Goal: Check status: Check status

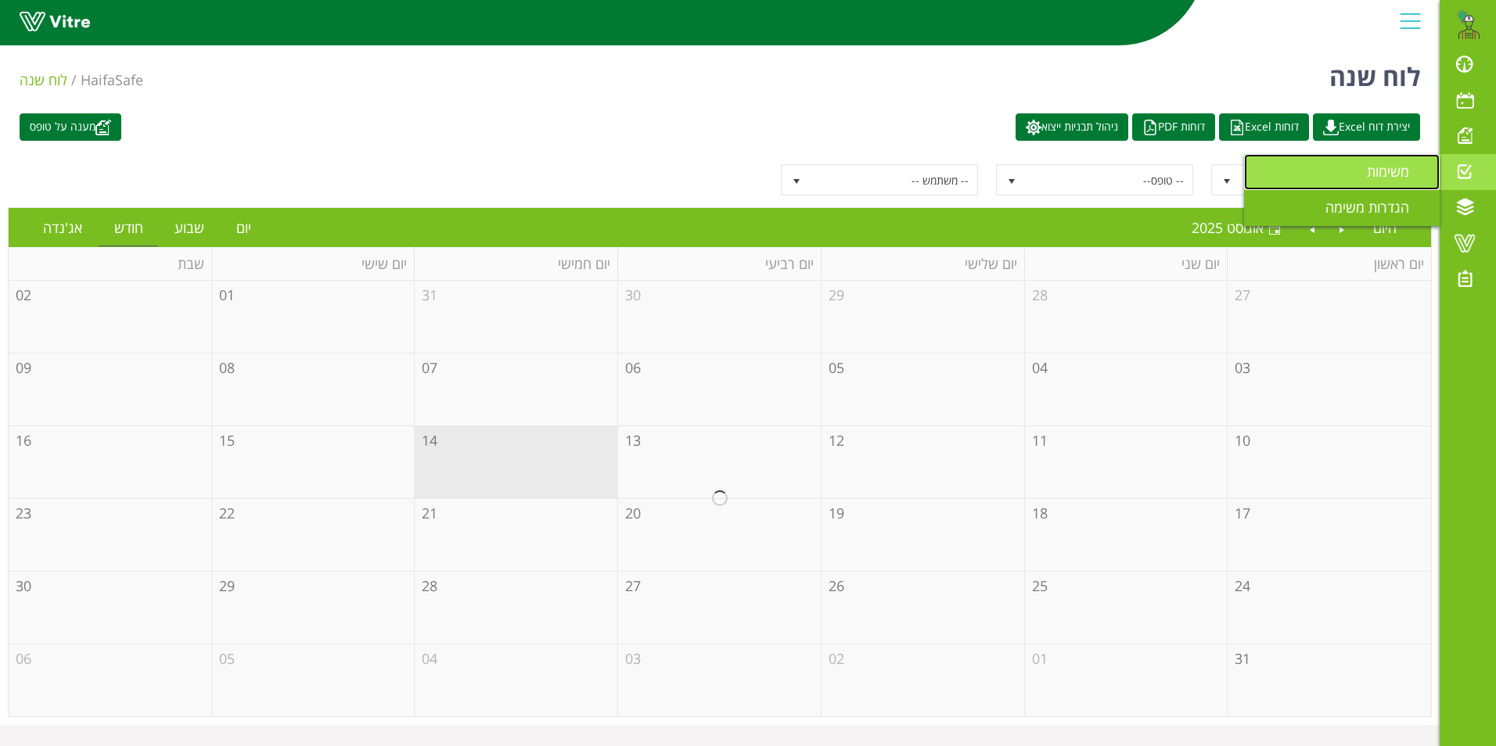
click at [1398, 171] on span "משימות" at bounding box center [1396, 171] width 61 height 19
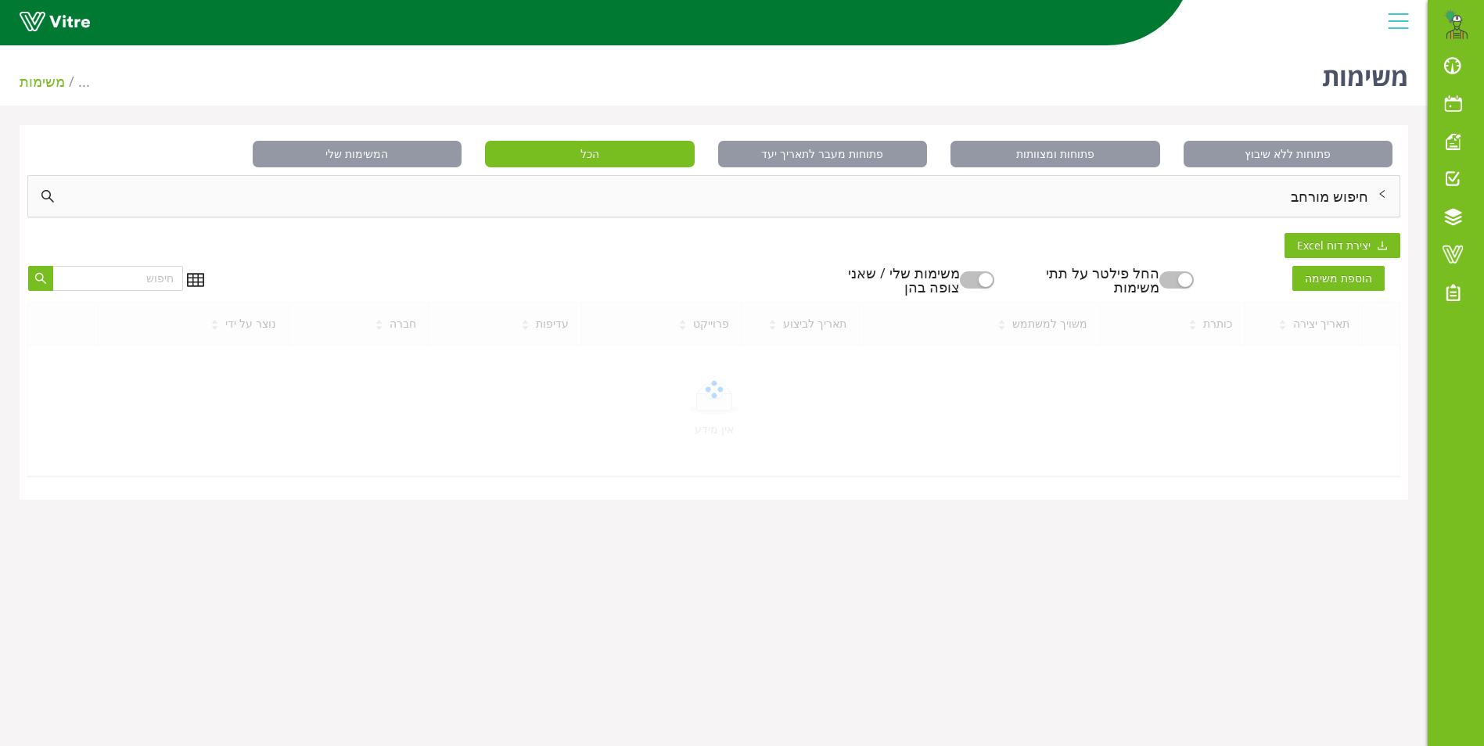
click at [1345, 197] on div "חיפוש מורחב" at bounding box center [713, 196] width 1371 height 41
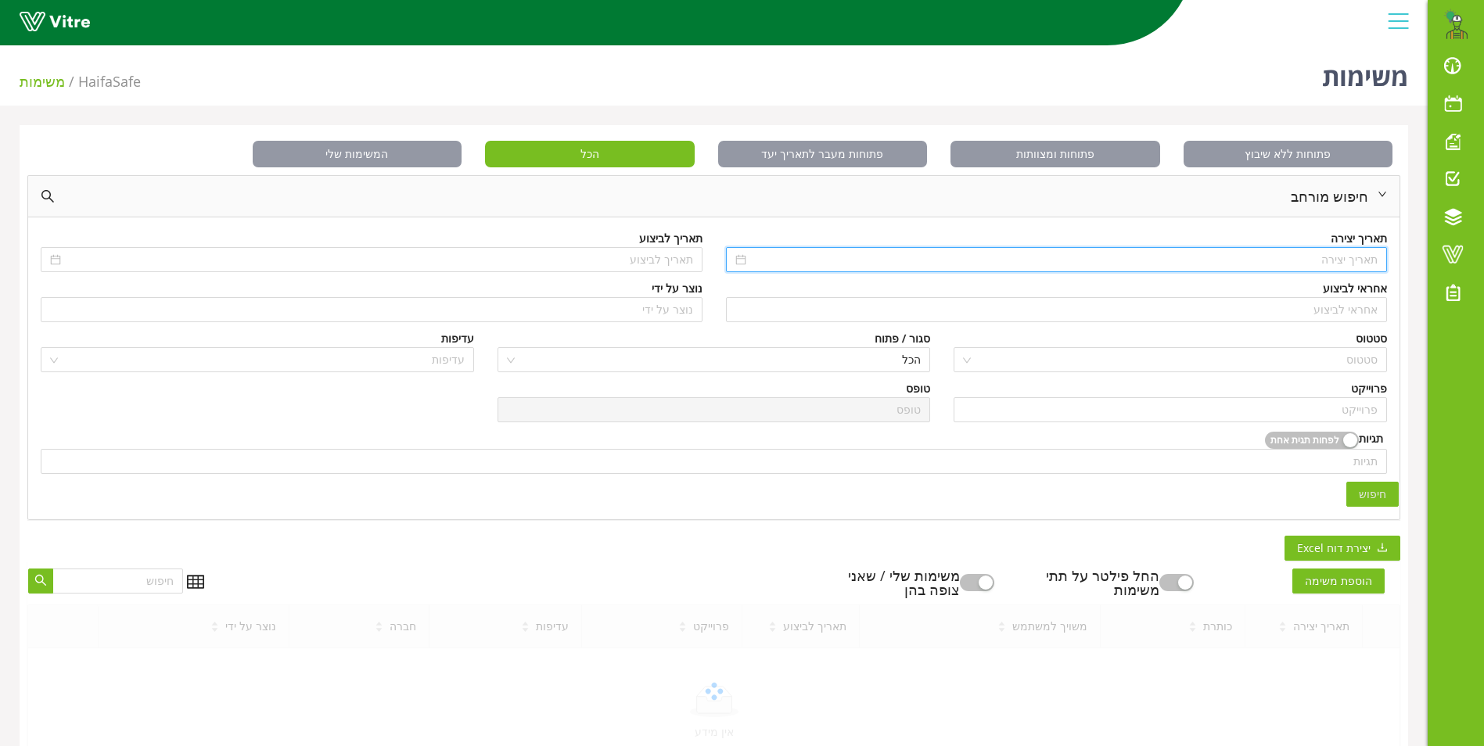
click at [1311, 253] on input at bounding box center [1063, 259] width 629 height 17
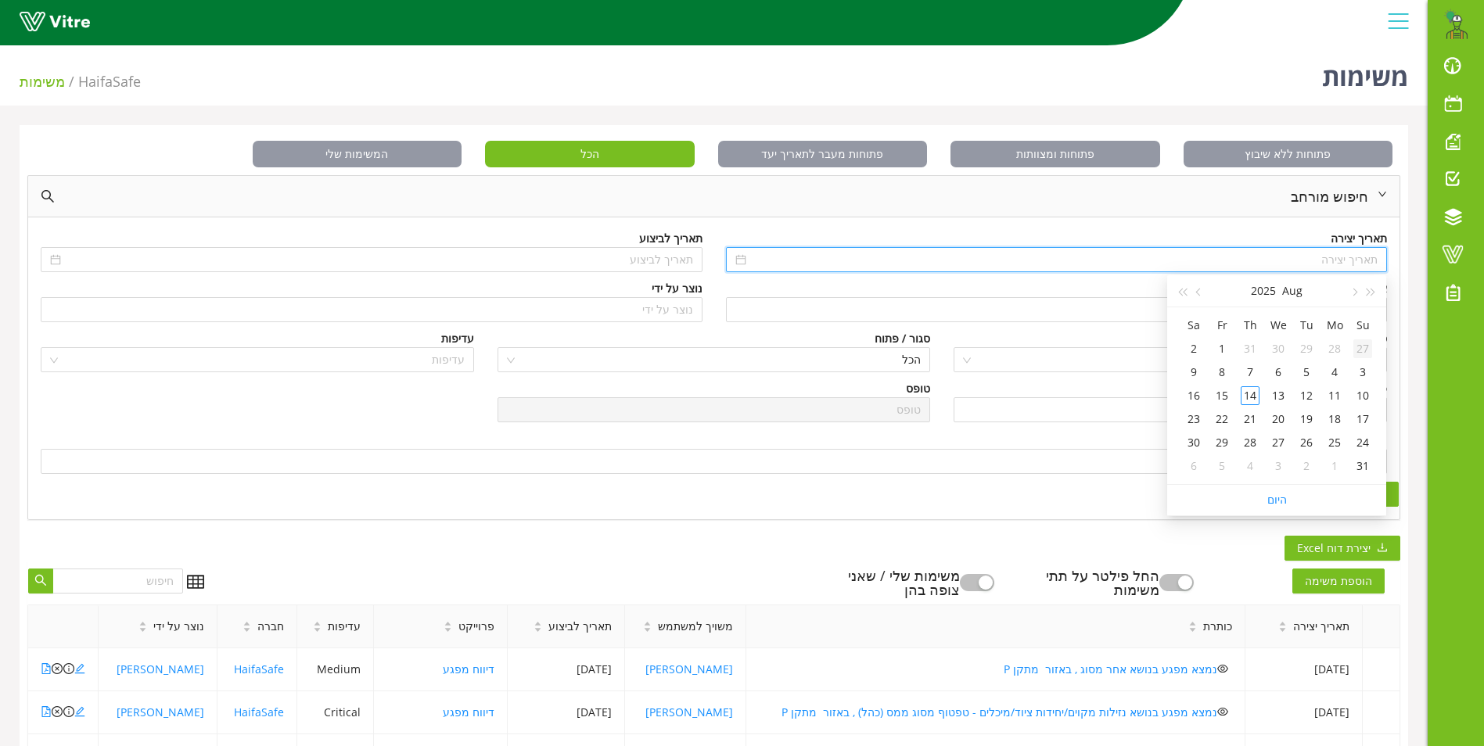
type input "27/07/2025"
click at [1373, 297] on button "button" at bounding box center [1371, 290] width 17 height 31
type input "06/08/2023"
click at [1358, 375] on div "6" at bounding box center [1362, 372] width 19 height 19
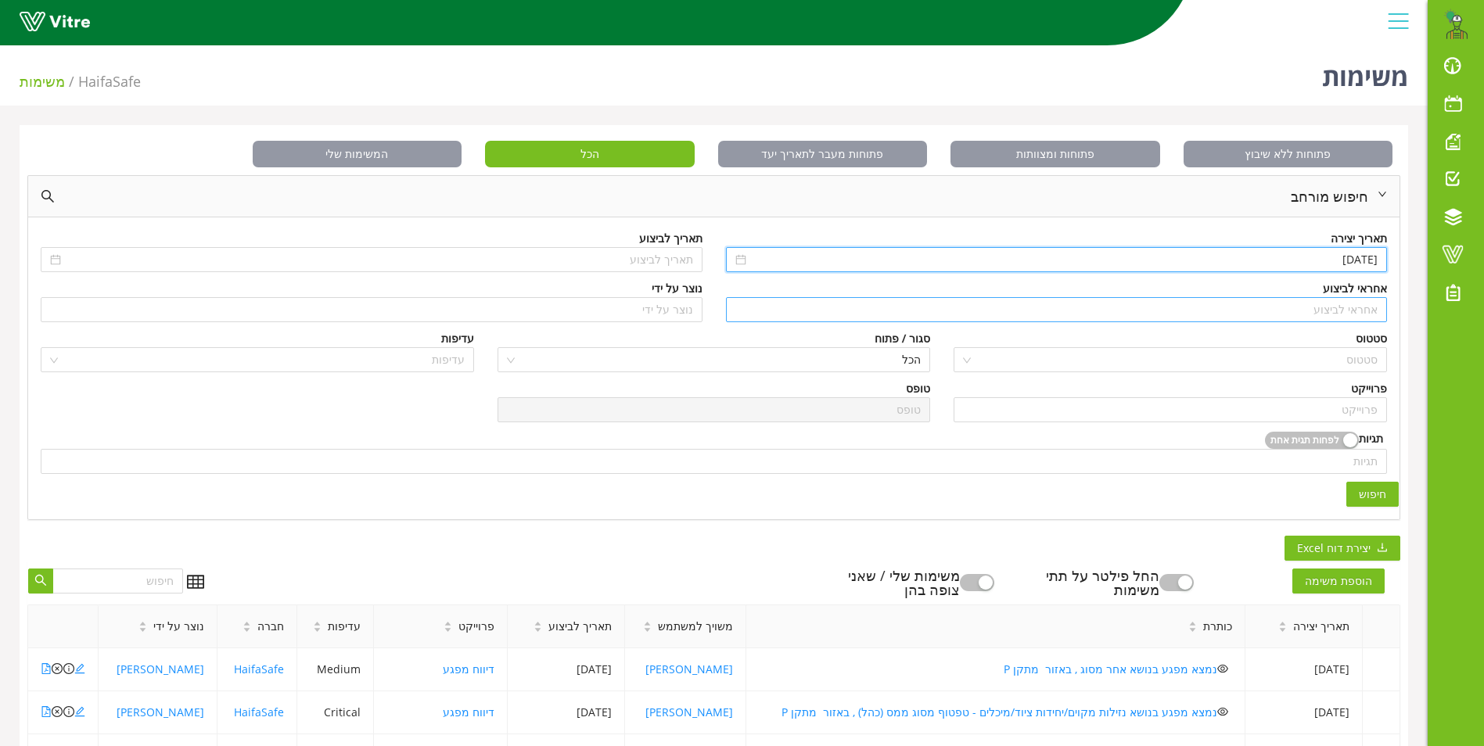
click at [1330, 312] on input "search" at bounding box center [1056, 309] width 643 height 23
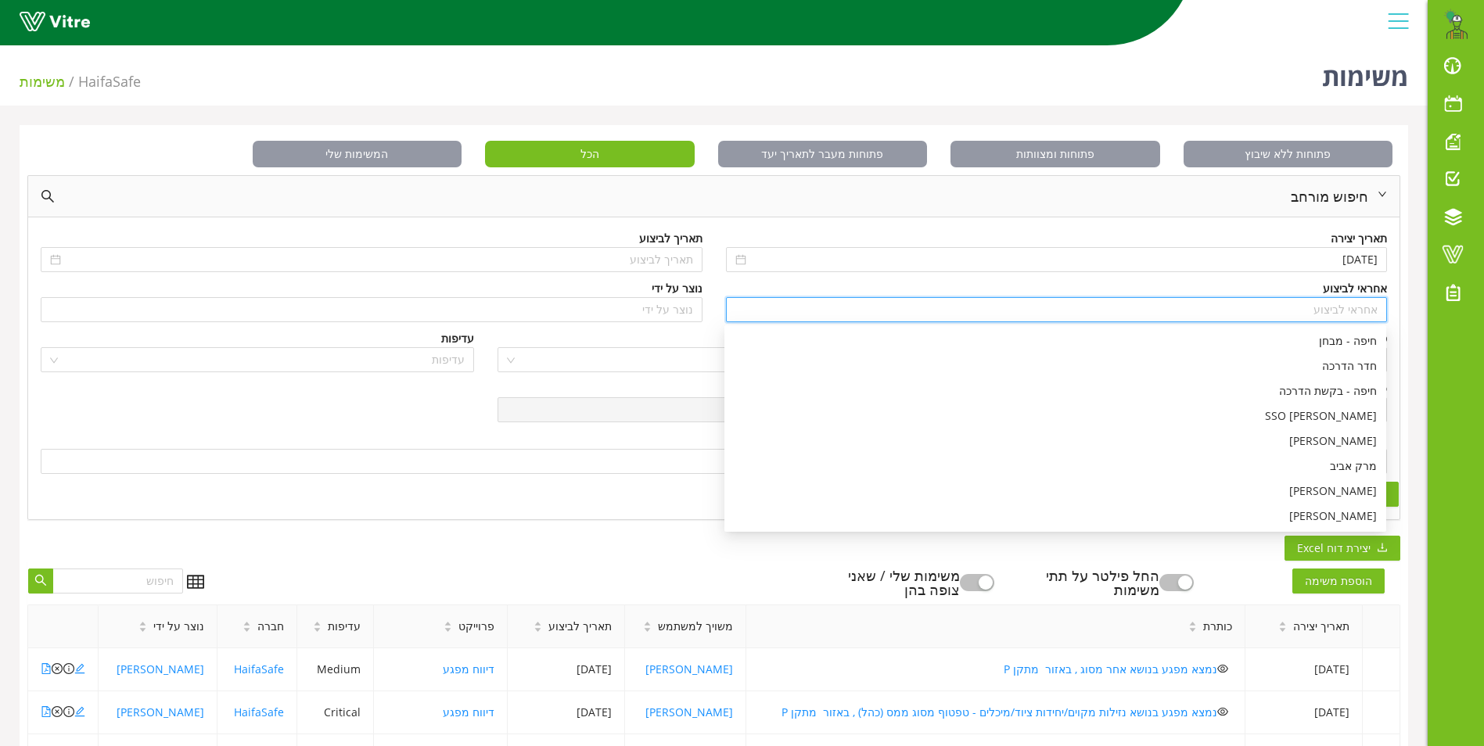
type input "x"
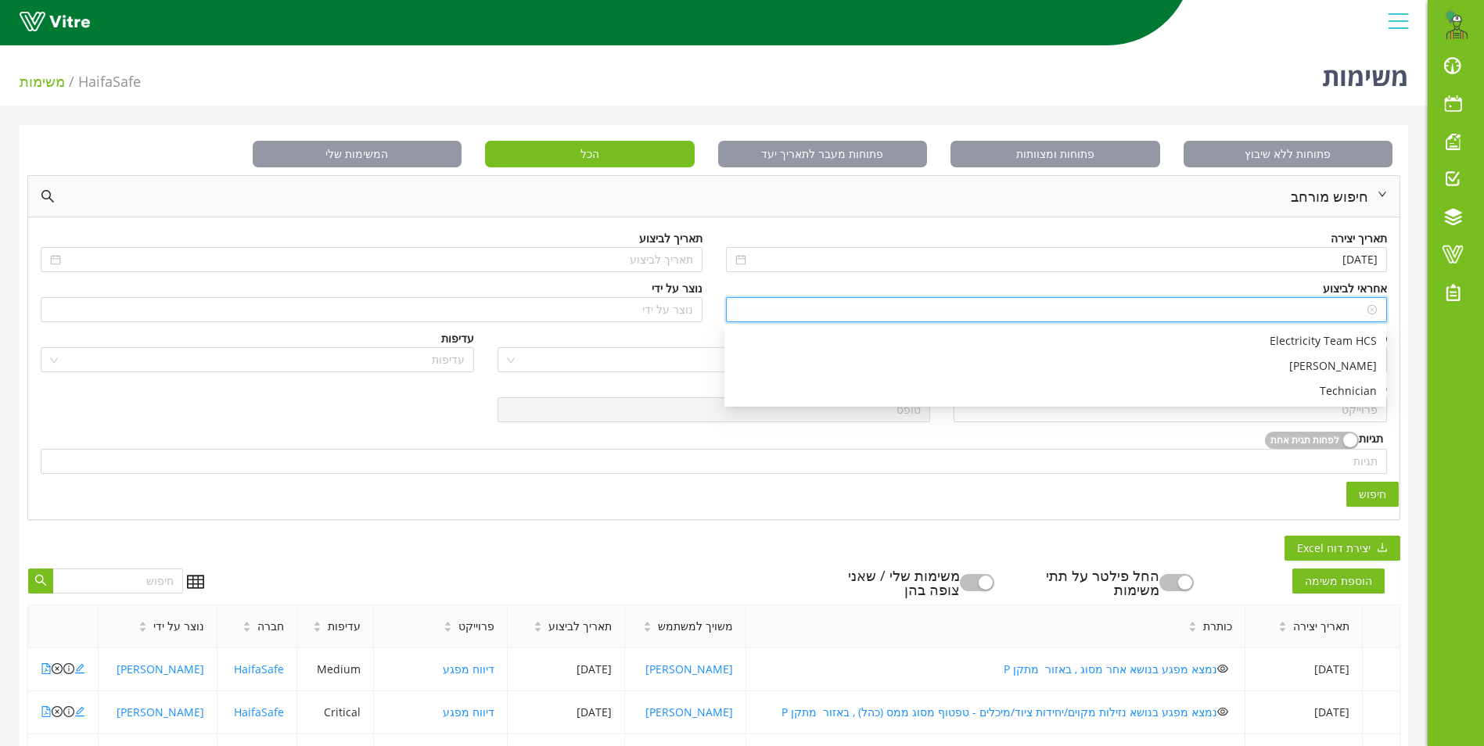
type input "c"
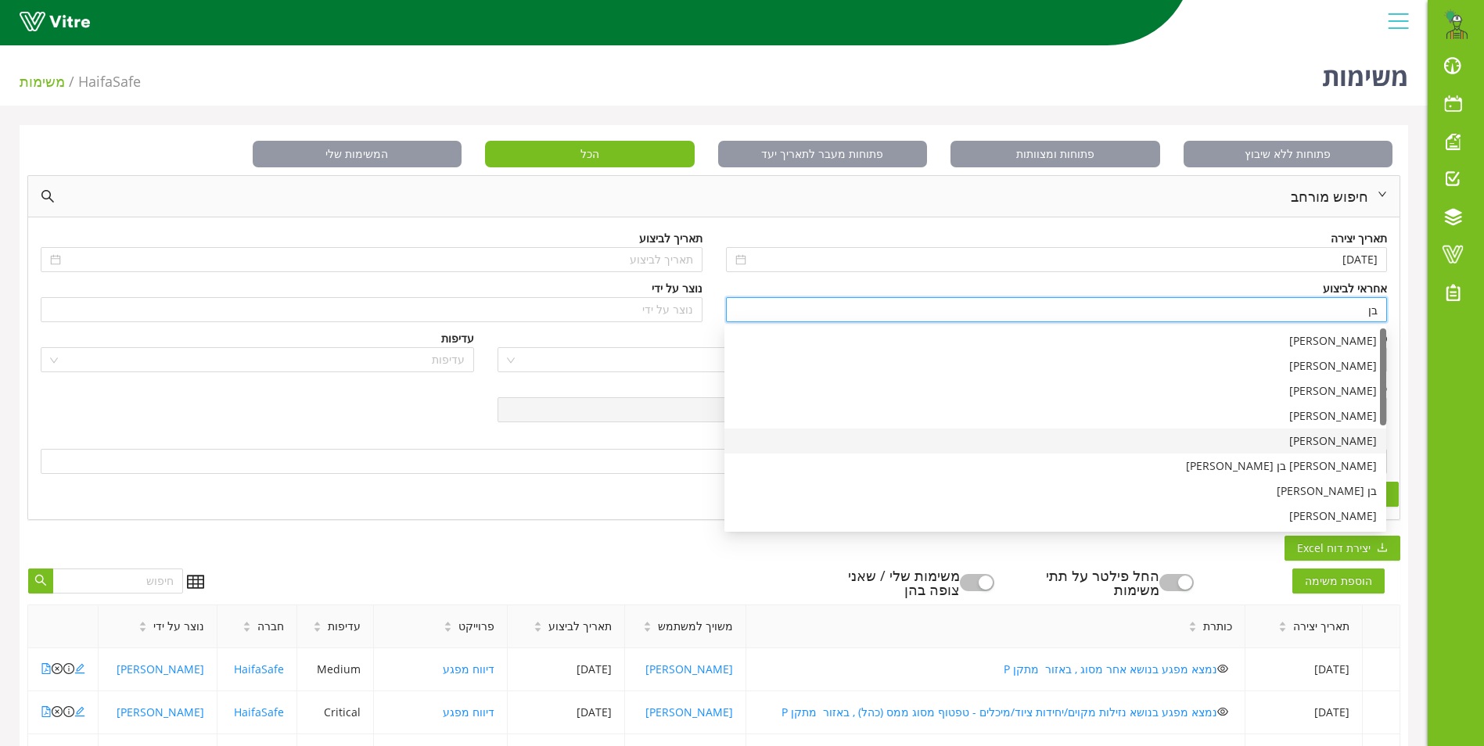
click at [1354, 443] on div "[PERSON_NAME]" at bounding box center [1055, 441] width 643 height 17
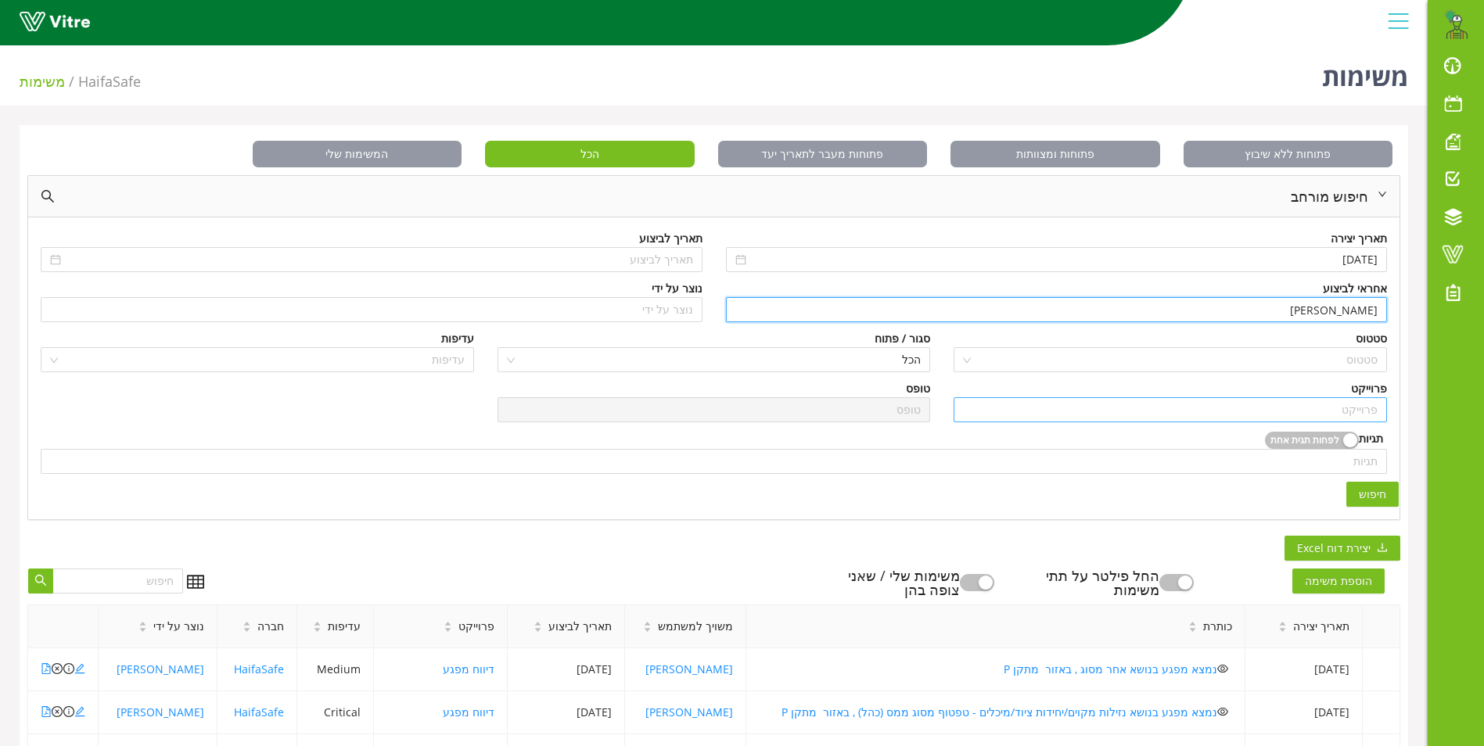
type input "[PERSON_NAME]"
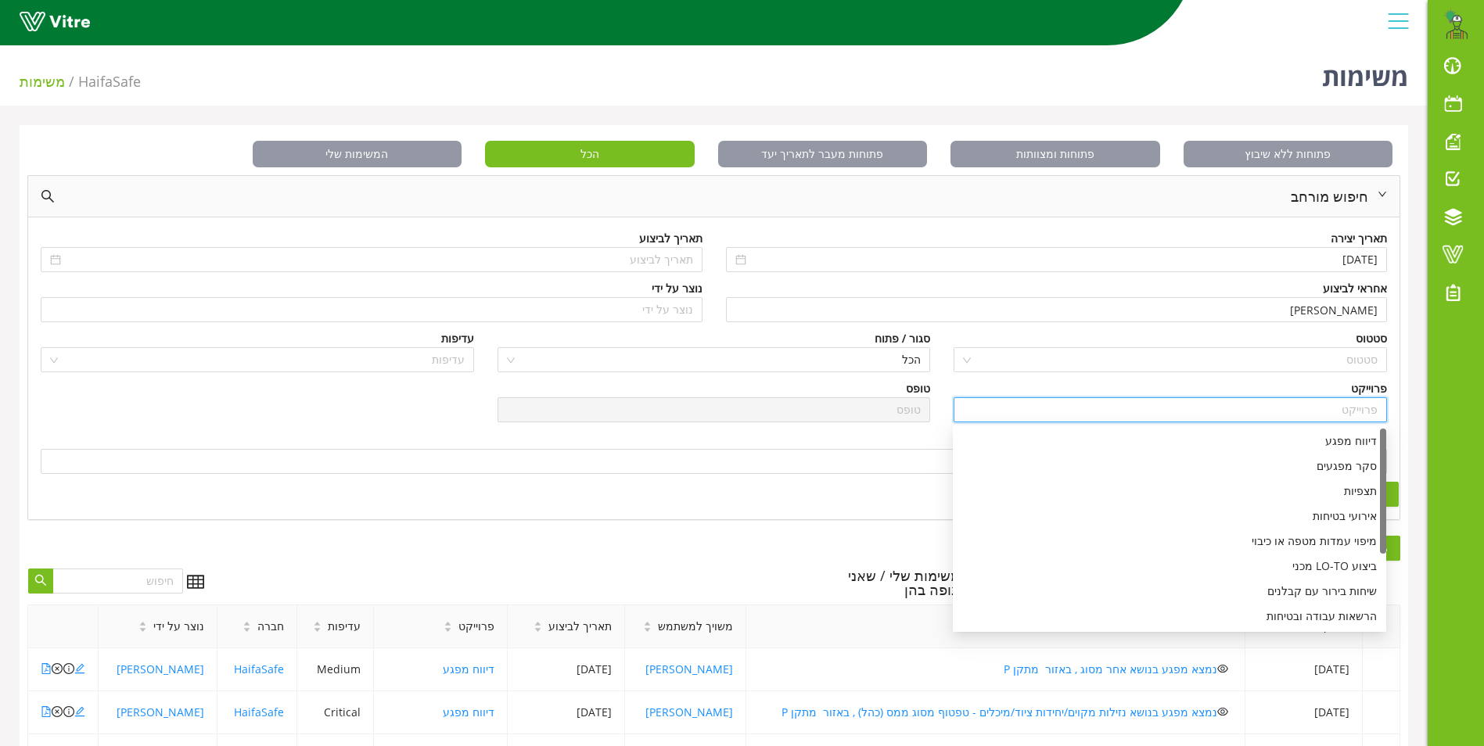
click at [1341, 411] on input "search" at bounding box center [1170, 409] width 415 height 23
click at [1341, 439] on div "דיווח מפגע" at bounding box center [1169, 441] width 415 height 17
type input "דיווח מפגע"
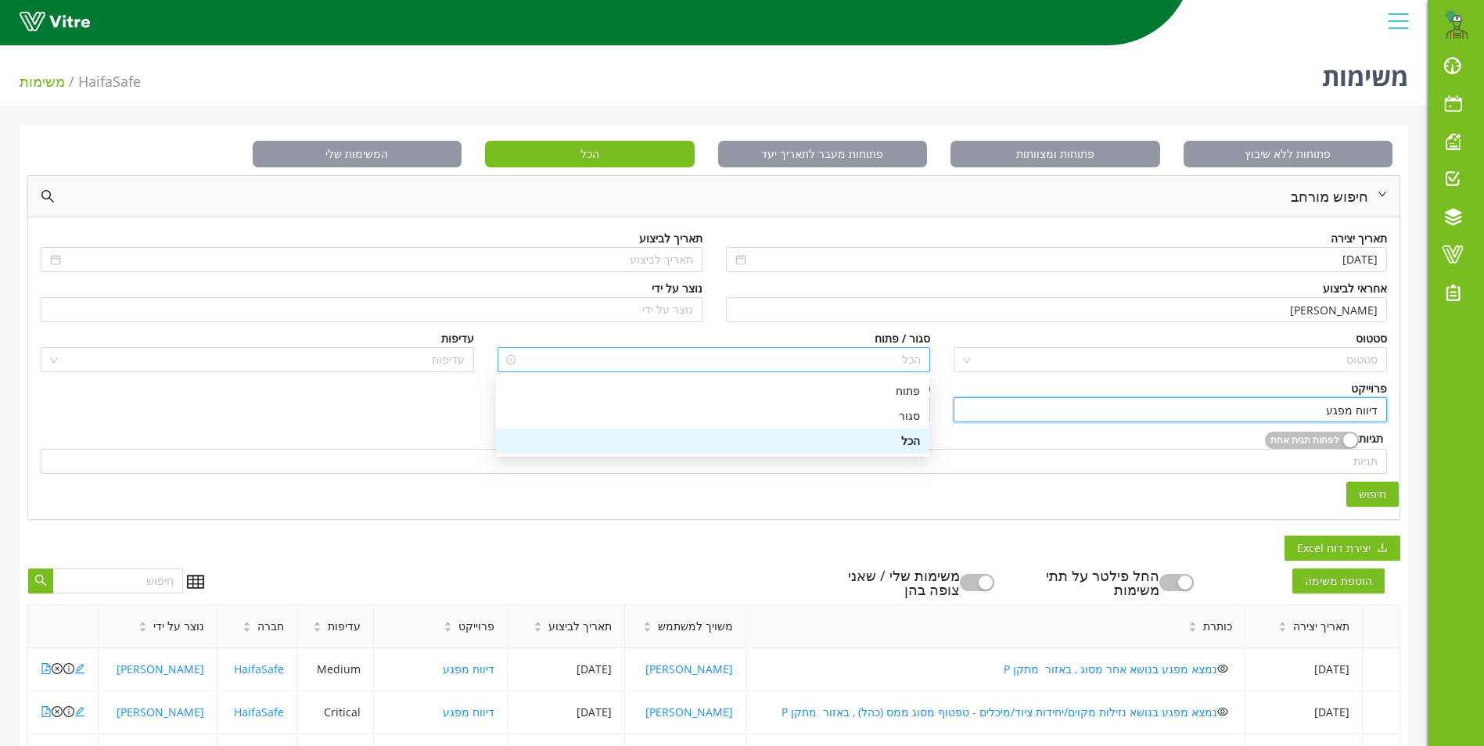
click at [910, 357] on span "הכל" at bounding box center [714, 359] width 415 height 23
click at [912, 396] on div "פתוח" at bounding box center [712, 390] width 415 height 17
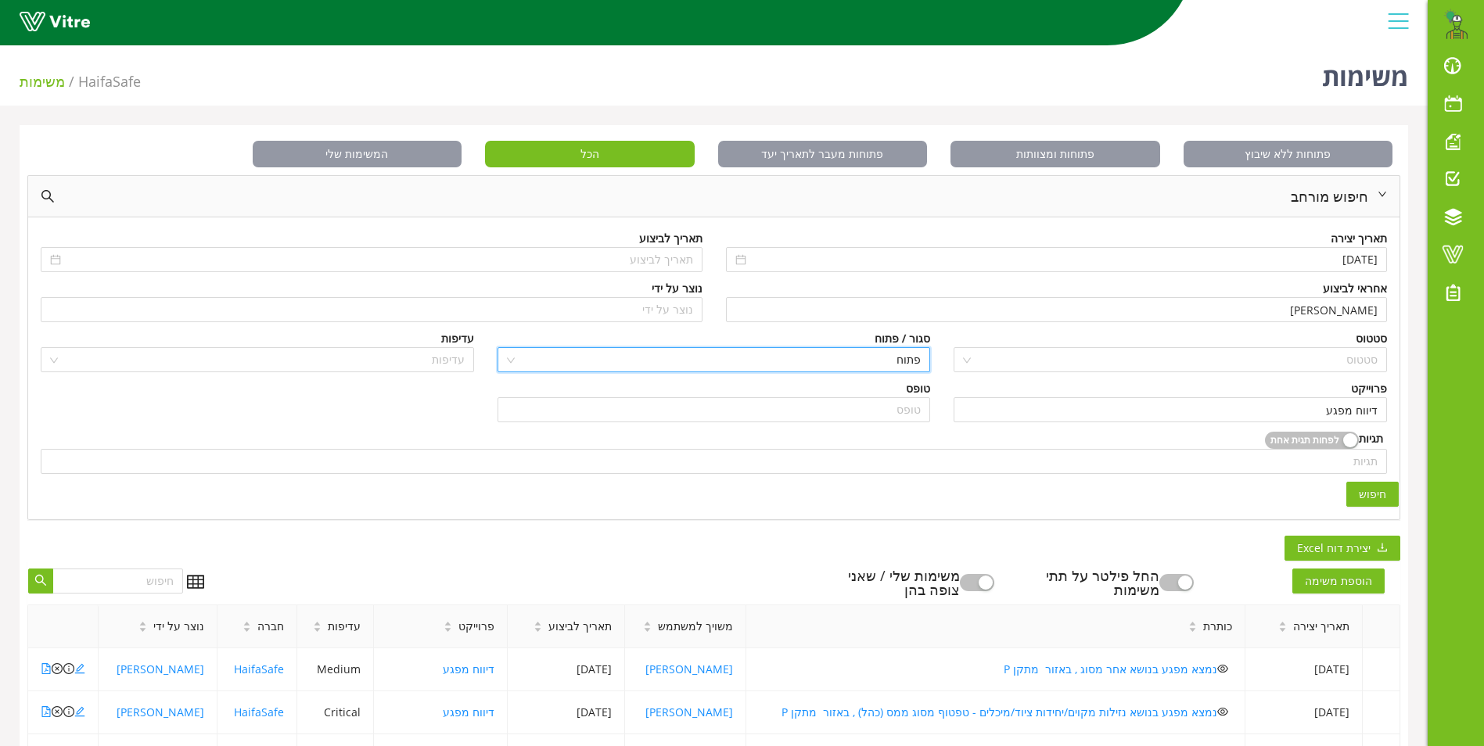
click at [1384, 495] on span "חיפוש" at bounding box center [1372, 494] width 27 height 17
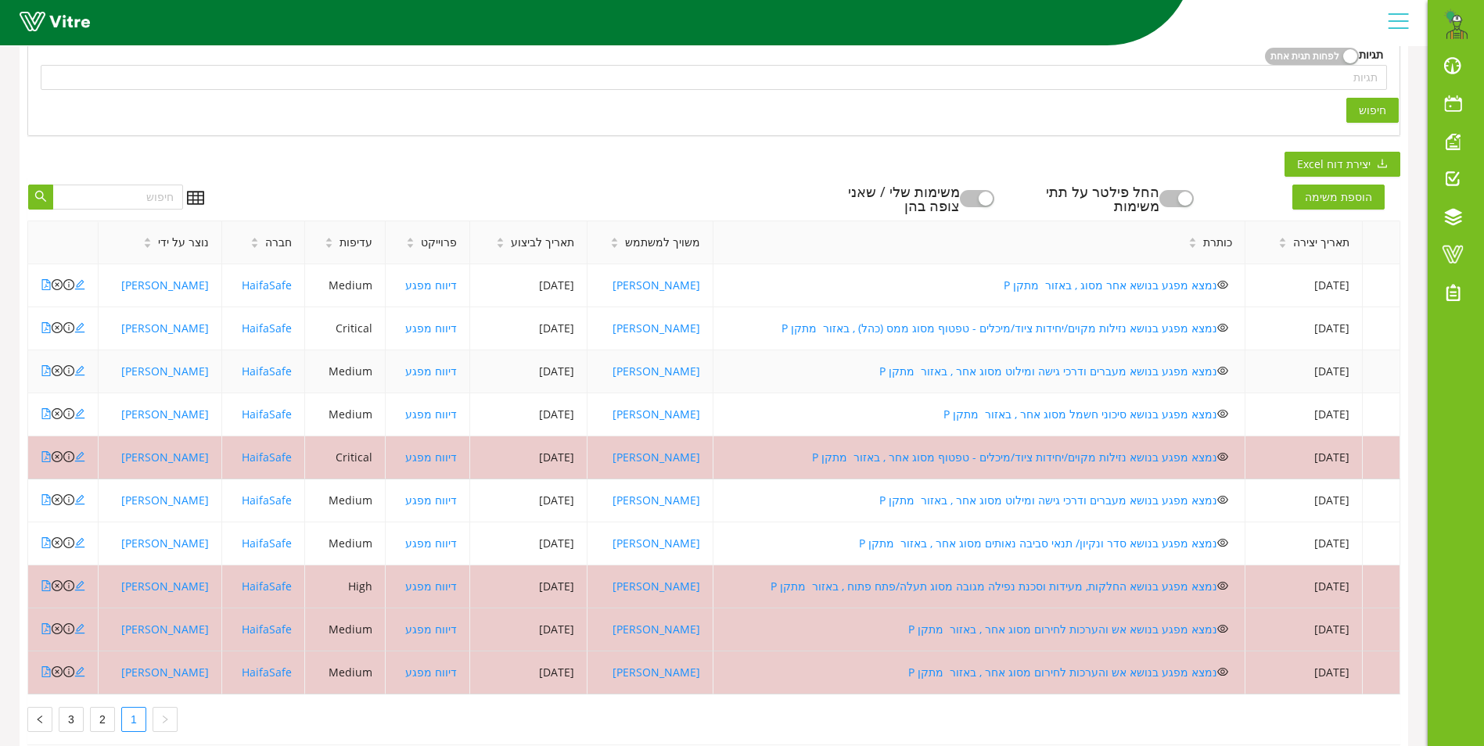
scroll to position [391, 0]
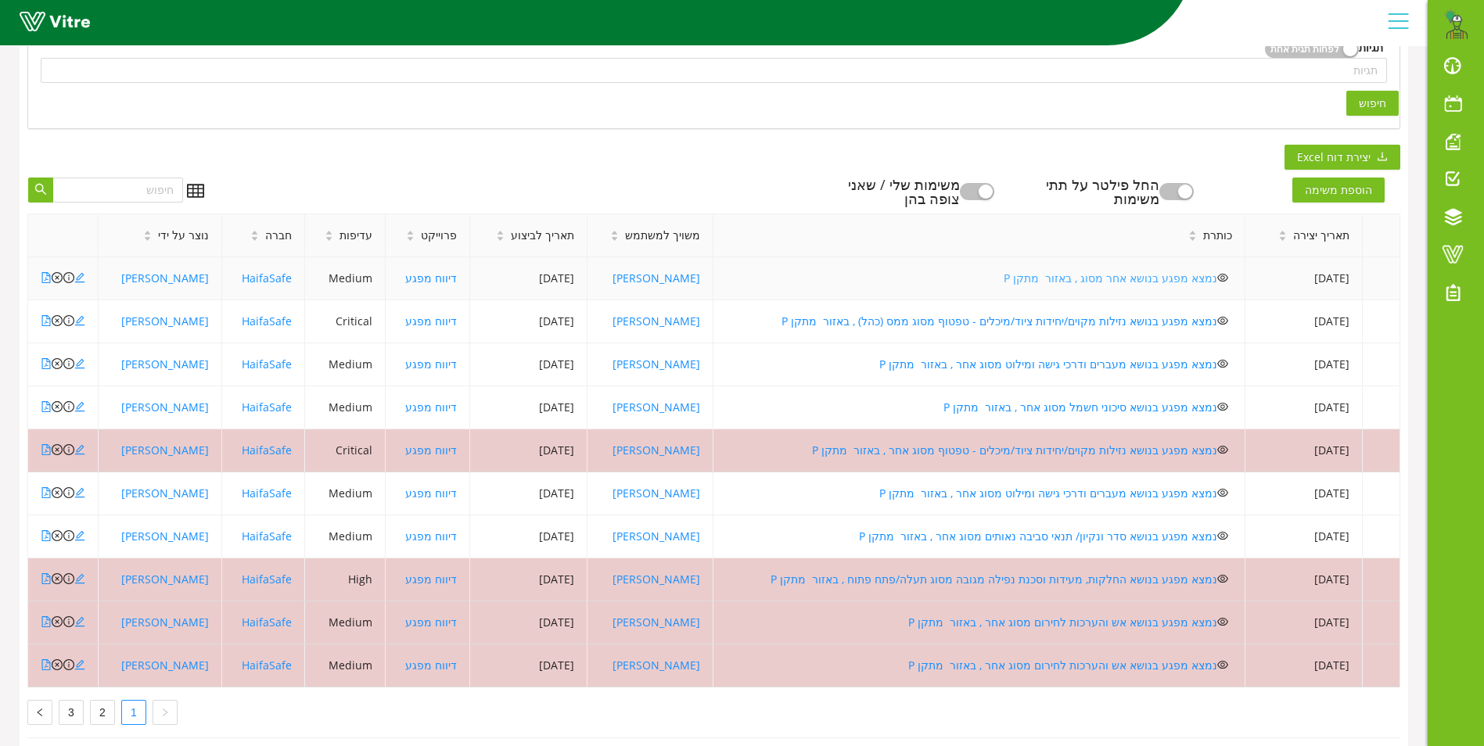
click at [1065, 275] on link "נמצא מפגע בנושא אחר מסוג , באזור מתקן P" at bounding box center [1111, 278] width 214 height 15
click at [949, 322] on link "נמצא מפגע בנושא נזילות מקוים/יחידות ציוד/מיכלים - טפטוף מסוג ממס (כהל) , באזור …" at bounding box center [999, 321] width 436 height 15
click at [99, 710] on link "2" at bounding box center [102, 712] width 23 height 23
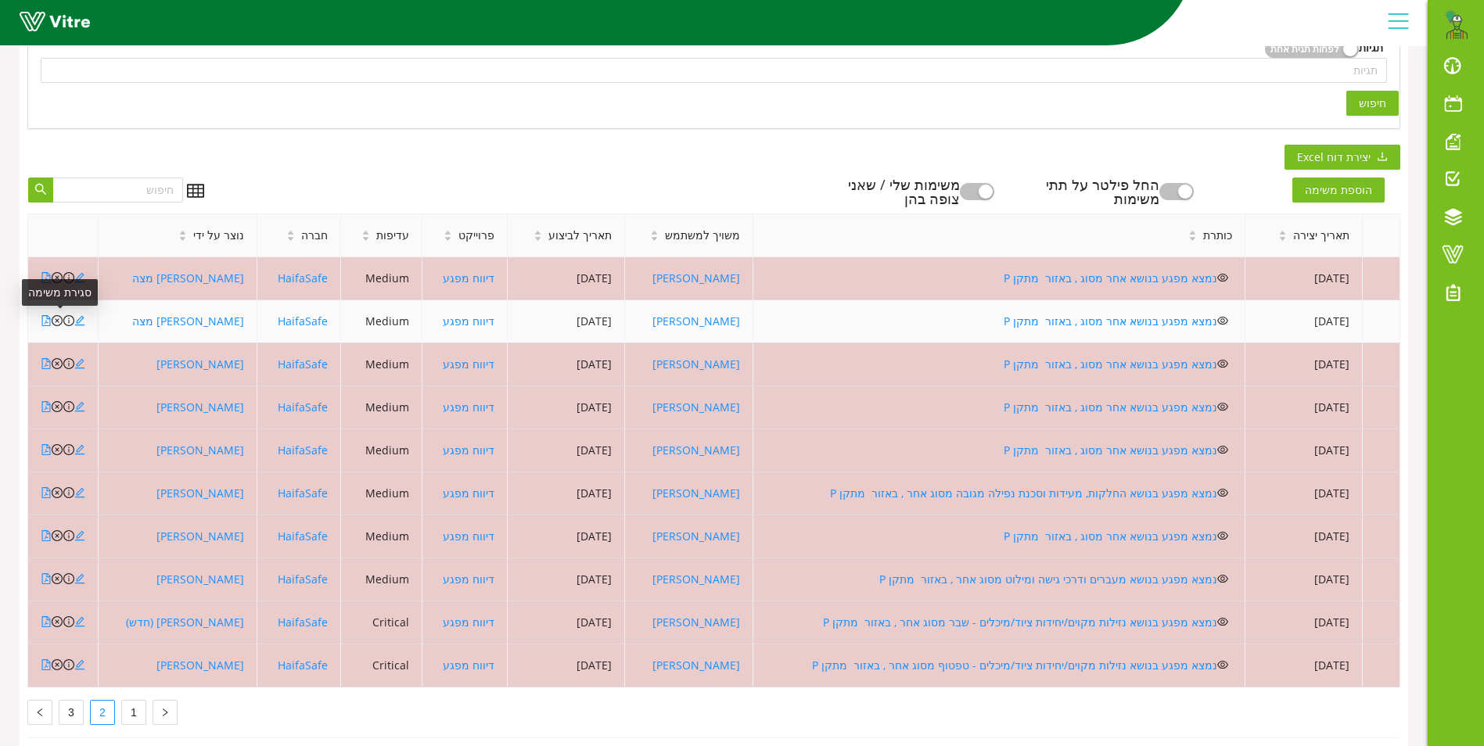
click at [56, 321] on icon "close-circle" at bounding box center [57, 320] width 11 height 11
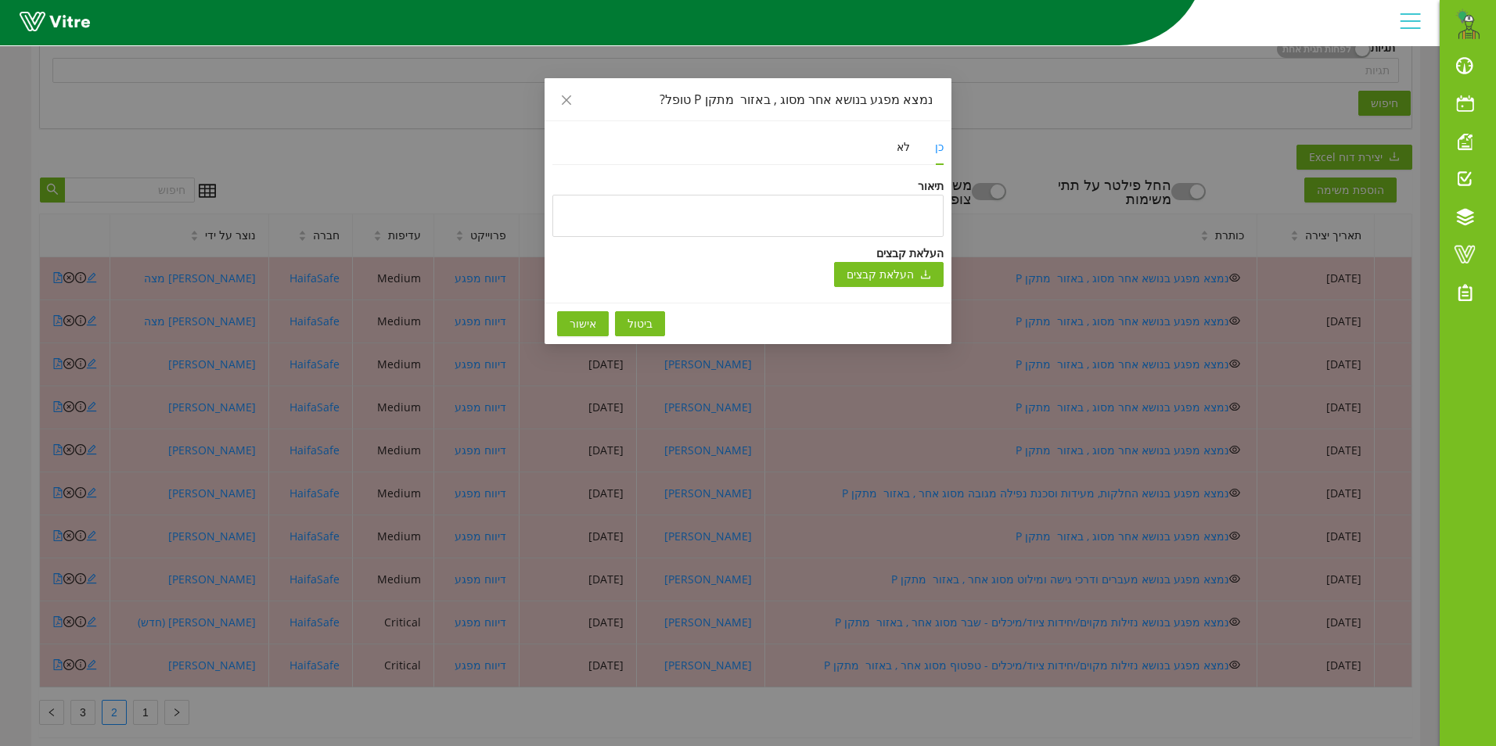
click at [580, 327] on span "אישור" at bounding box center [582, 323] width 27 height 17
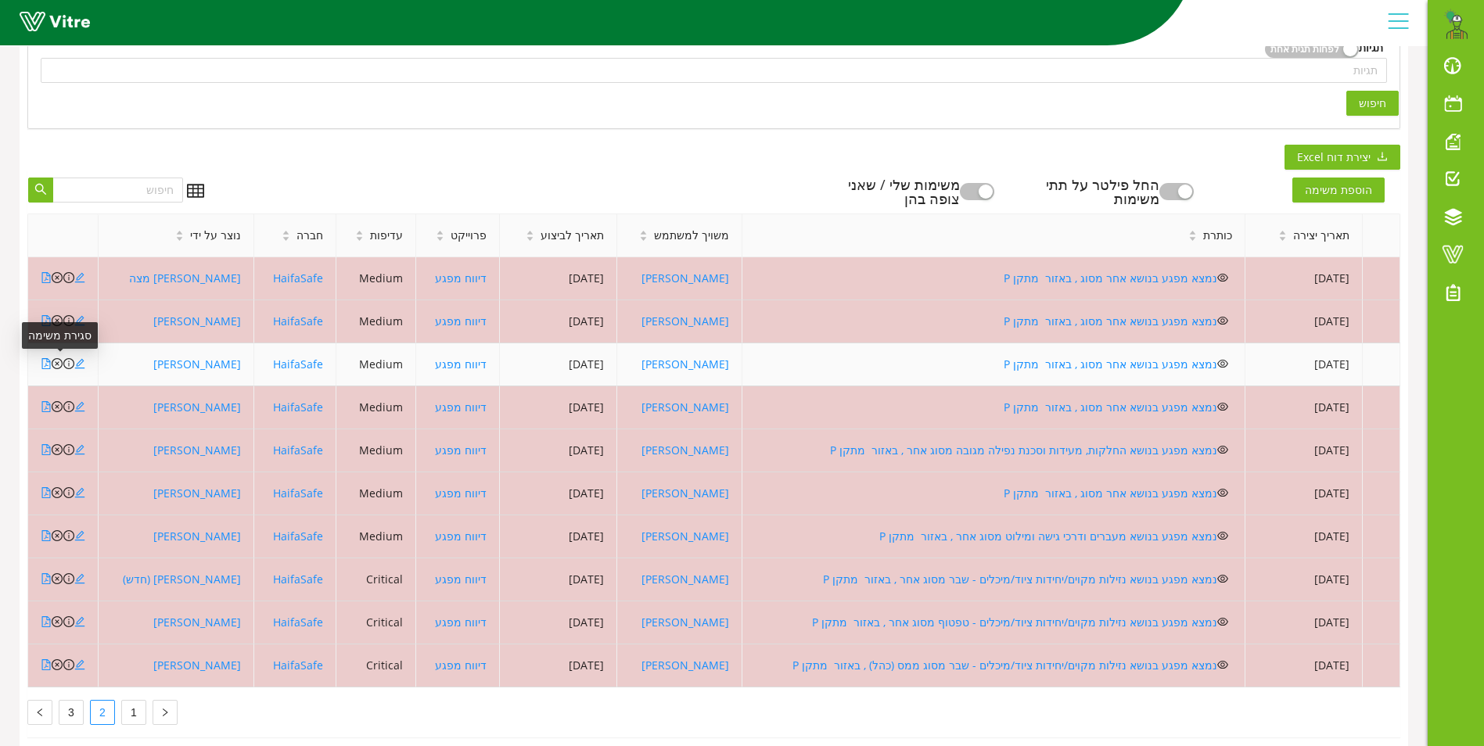
click at [59, 364] on icon "close-circle" at bounding box center [57, 363] width 11 height 11
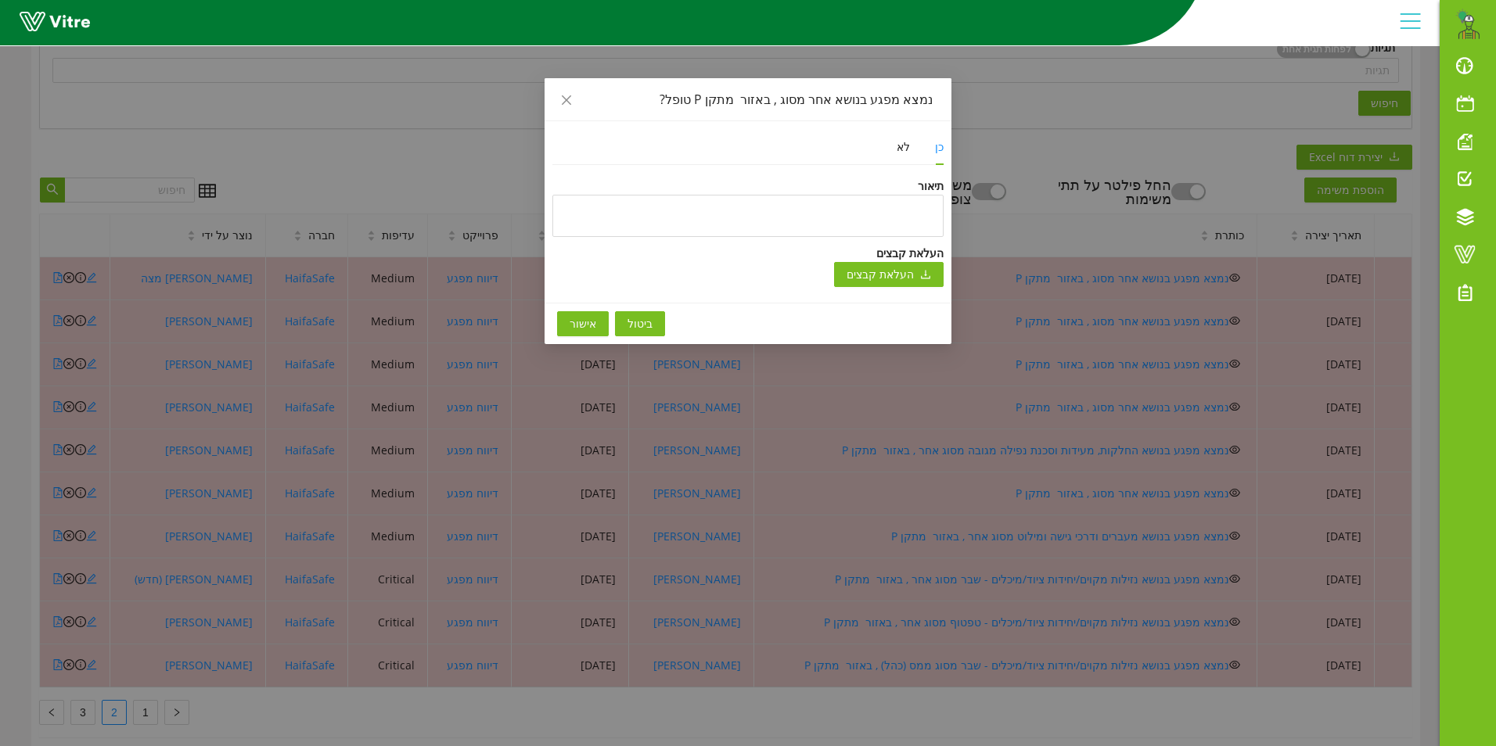
click at [574, 315] on span "אישור" at bounding box center [582, 323] width 27 height 17
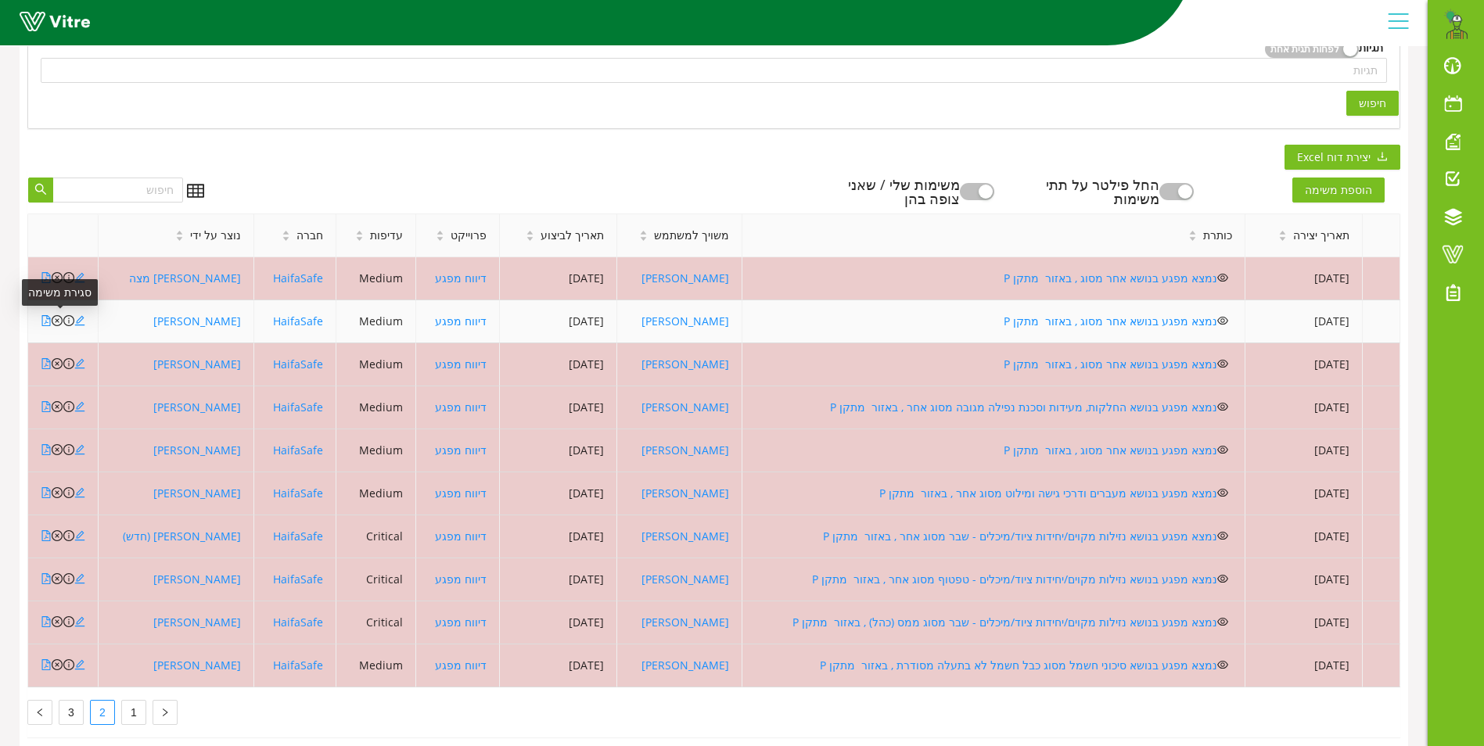
click at [55, 321] on icon "close-circle" at bounding box center [57, 320] width 11 height 11
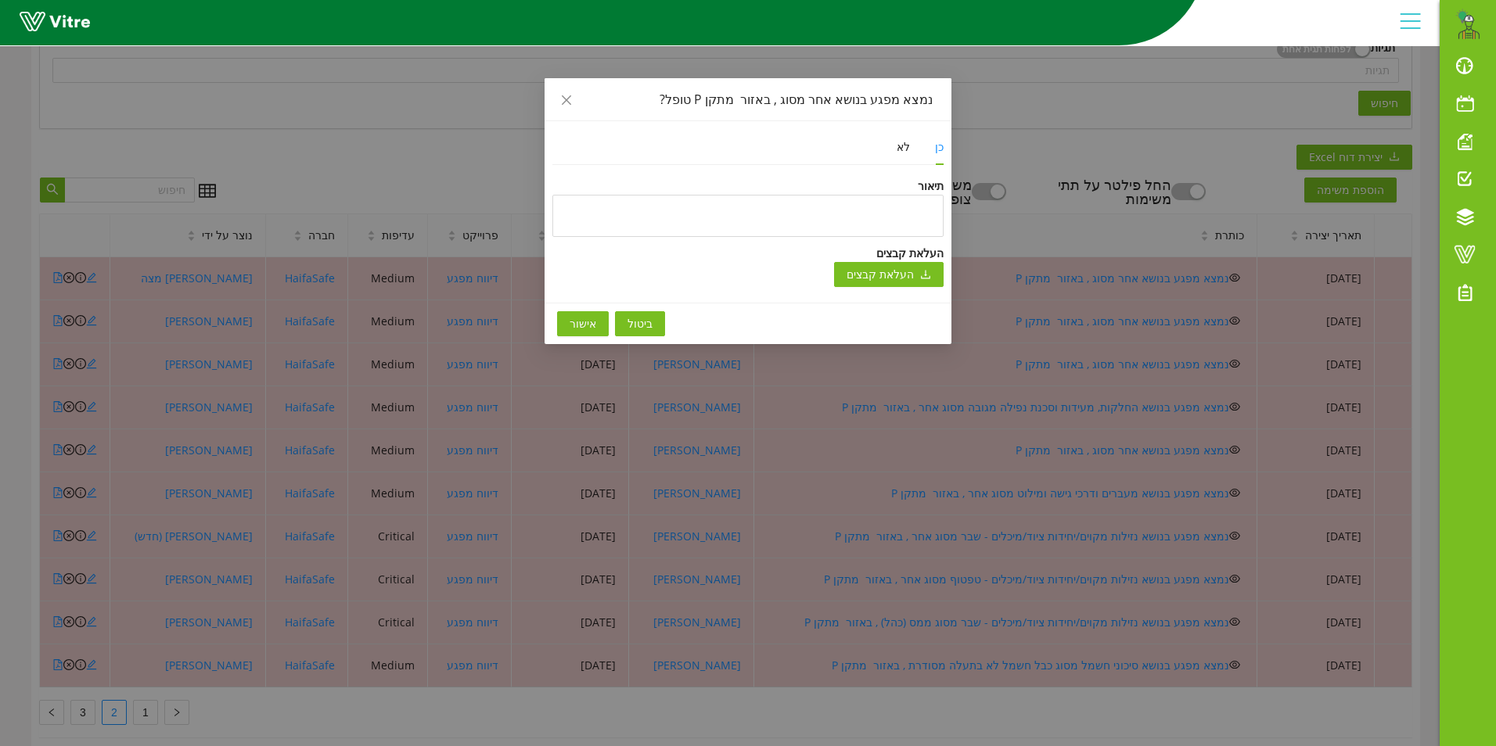
click at [584, 321] on span "אישור" at bounding box center [582, 323] width 27 height 17
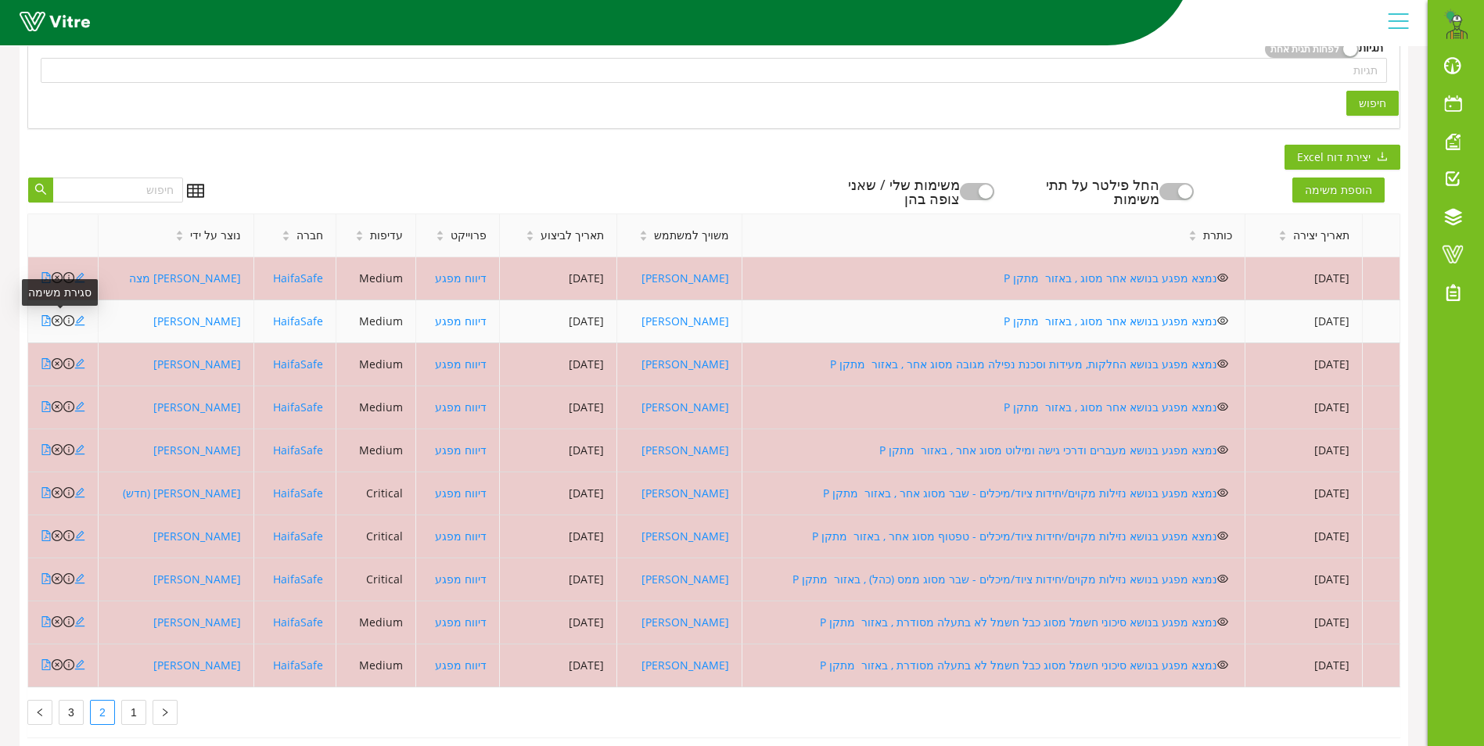
click at [54, 322] on icon "close-circle" at bounding box center [57, 320] width 11 height 11
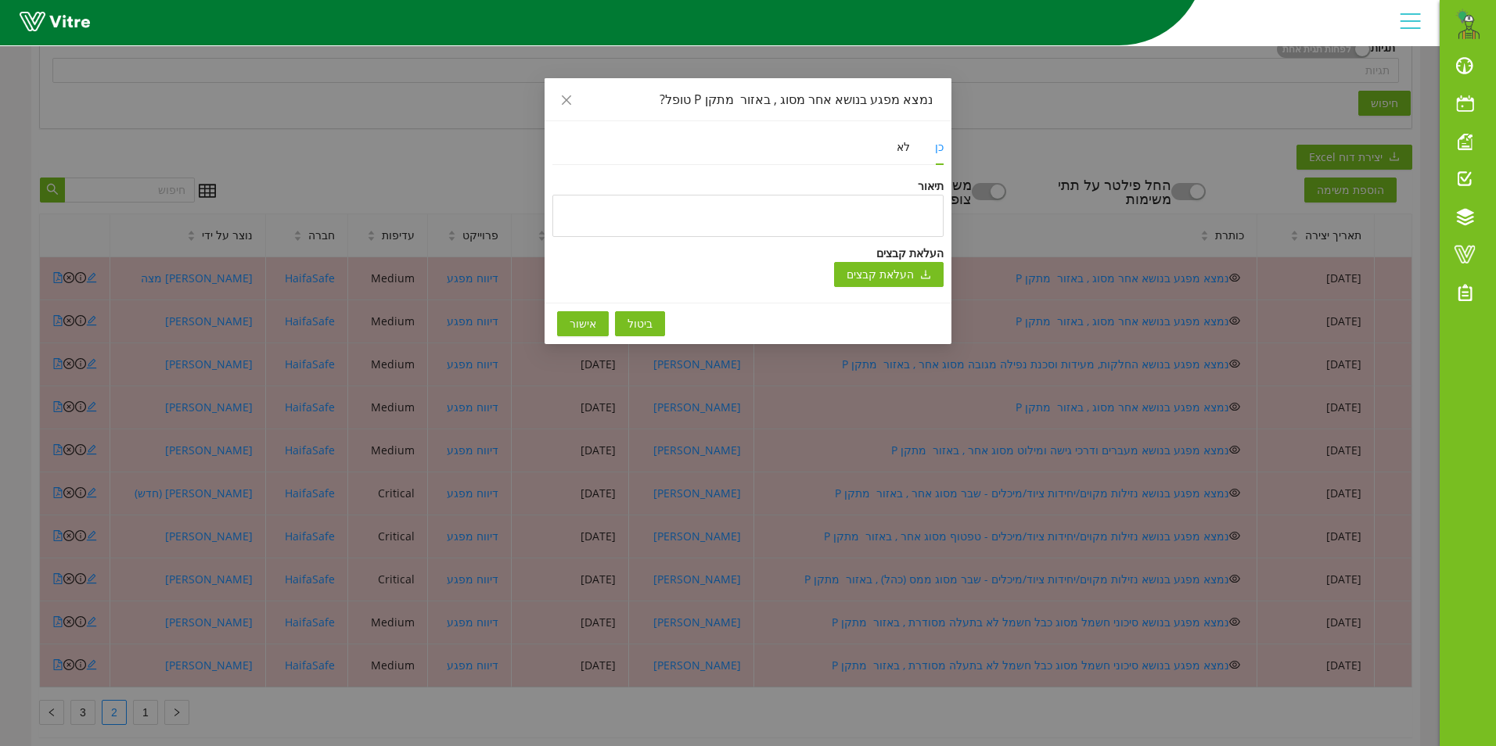
click at [587, 329] on span "אישור" at bounding box center [582, 323] width 27 height 17
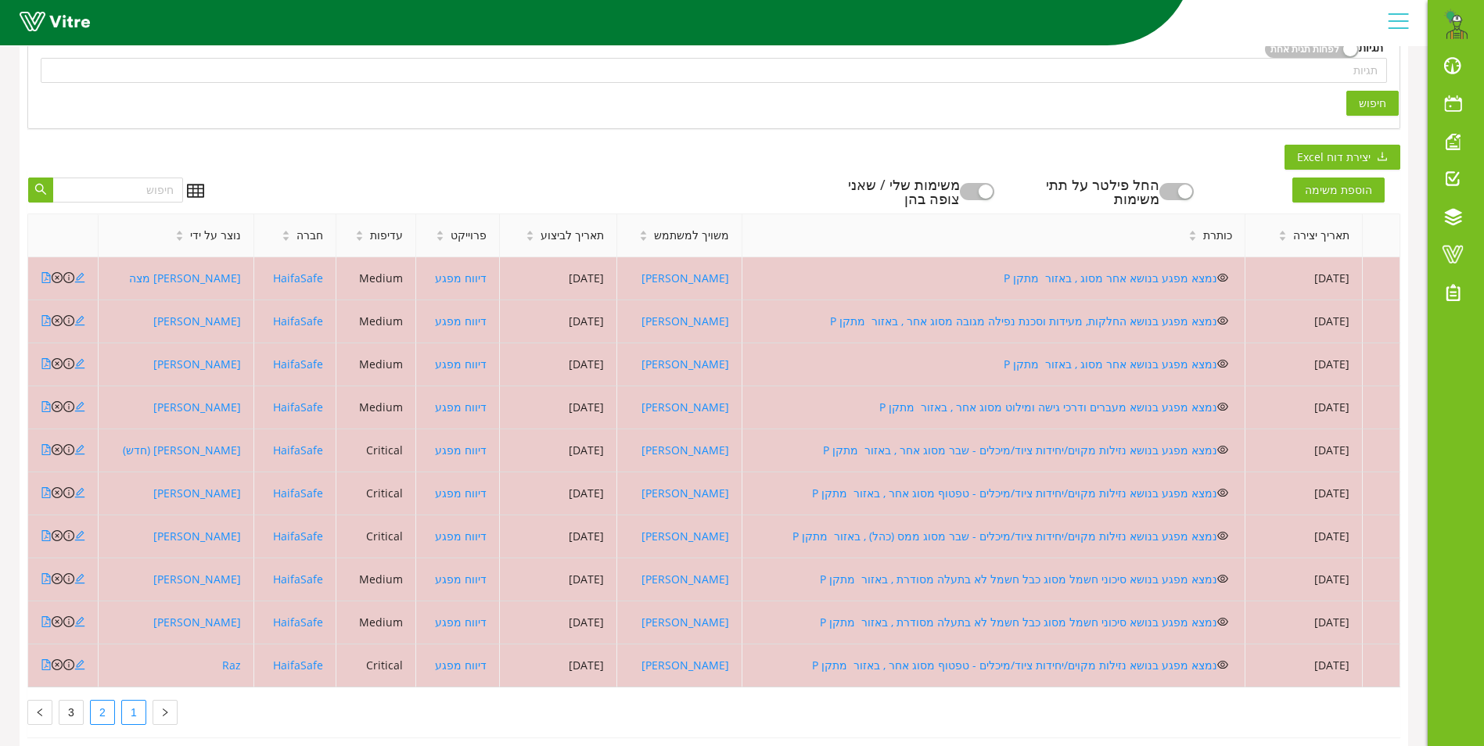
click at [134, 709] on link "1" at bounding box center [133, 712] width 23 height 23
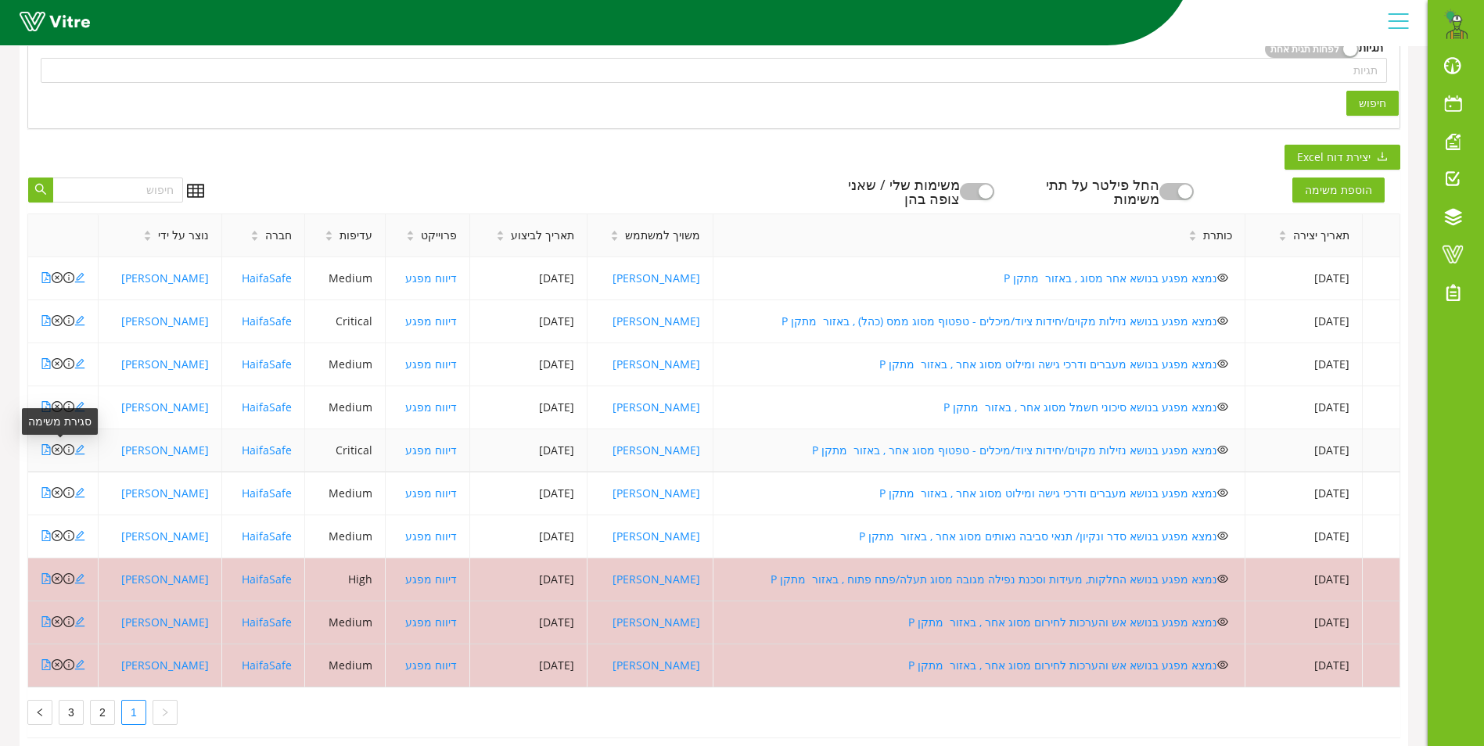
click at [56, 444] on icon "close-circle" at bounding box center [57, 449] width 11 height 11
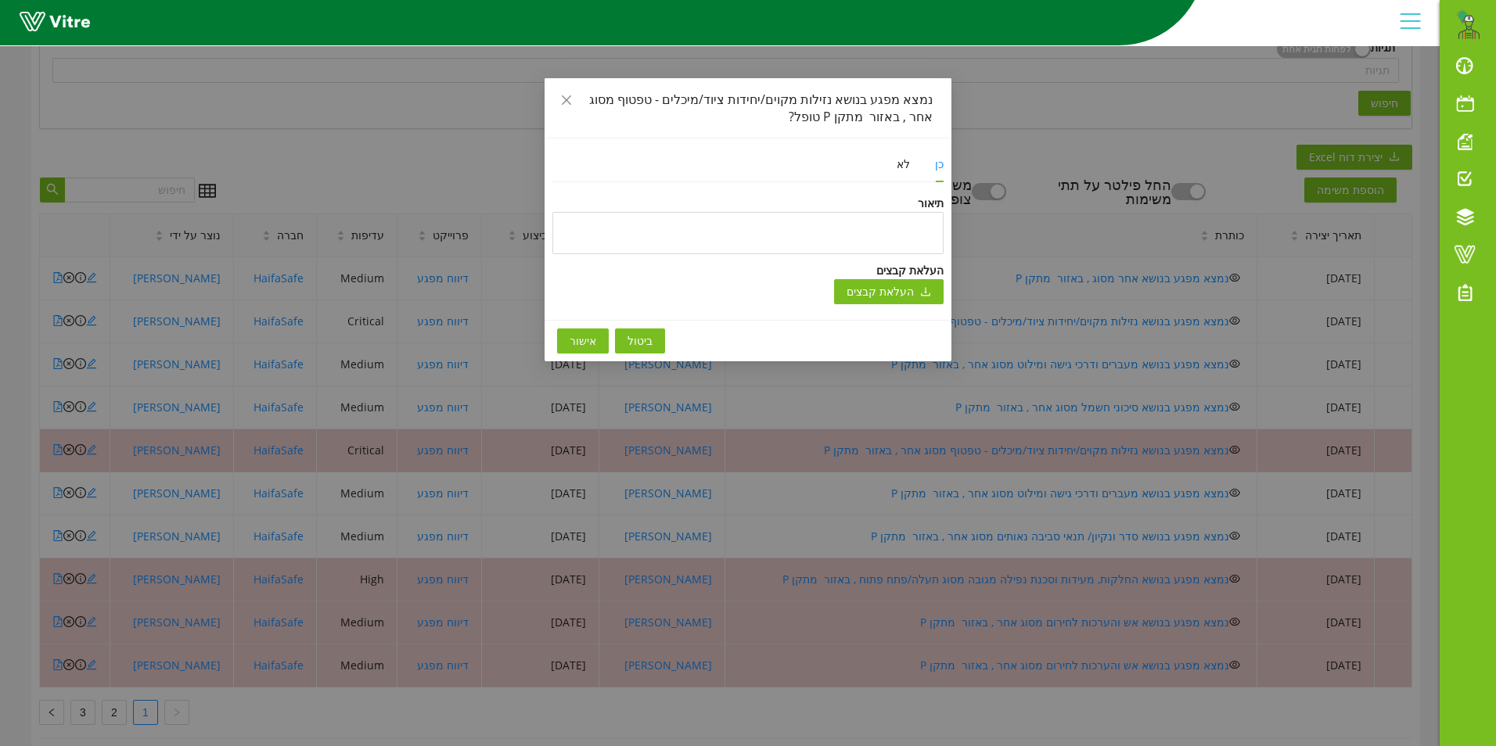
click at [580, 338] on span "אישור" at bounding box center [582, 340] width 27 height 17
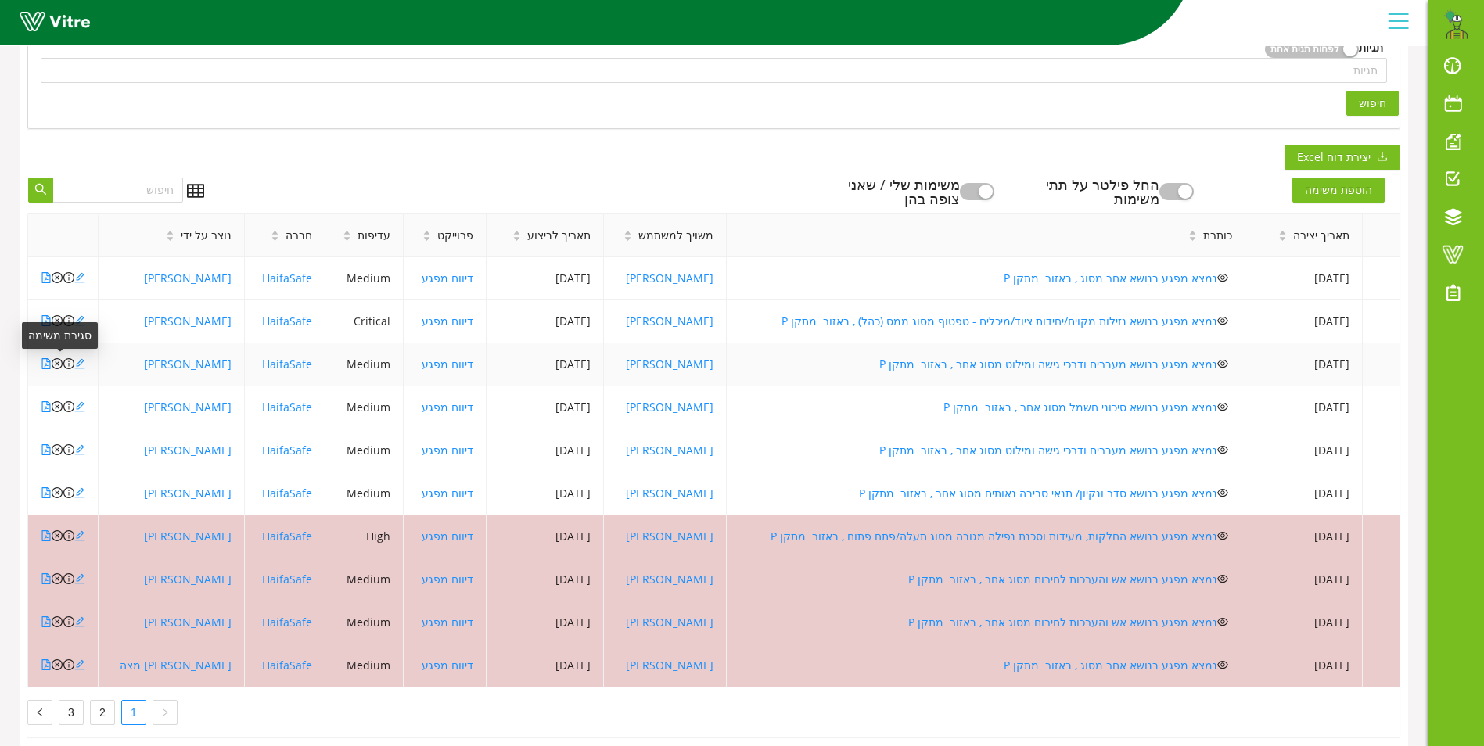
click at [57, 369] on icon "close-circle" at bounding box center [57, 363] width 11 height 11
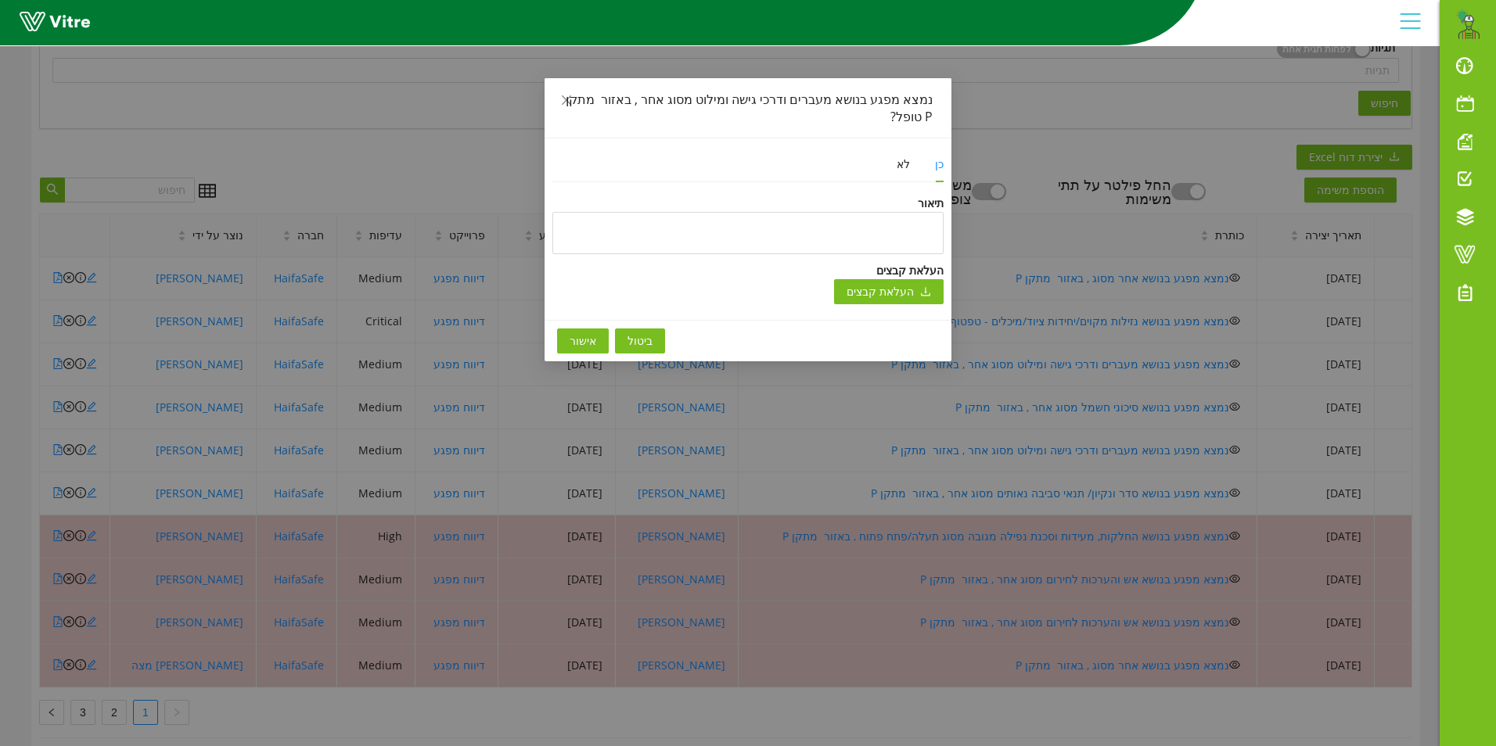
click at [579, 343] on span "אישור" at bounding box center [582, 340] width 27 height 17
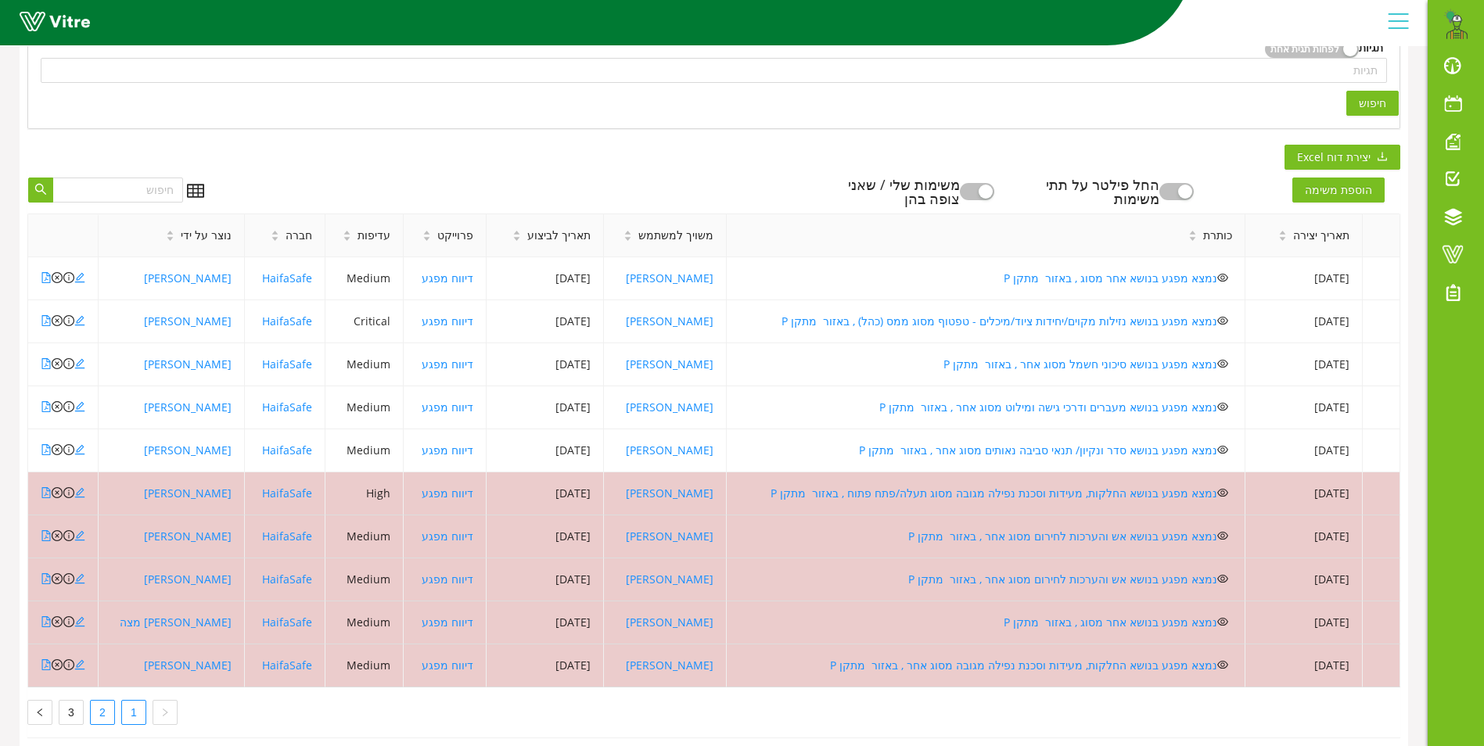
click at [105, 707] on link "2" at bounding box center [102, 712] width 23 height 23
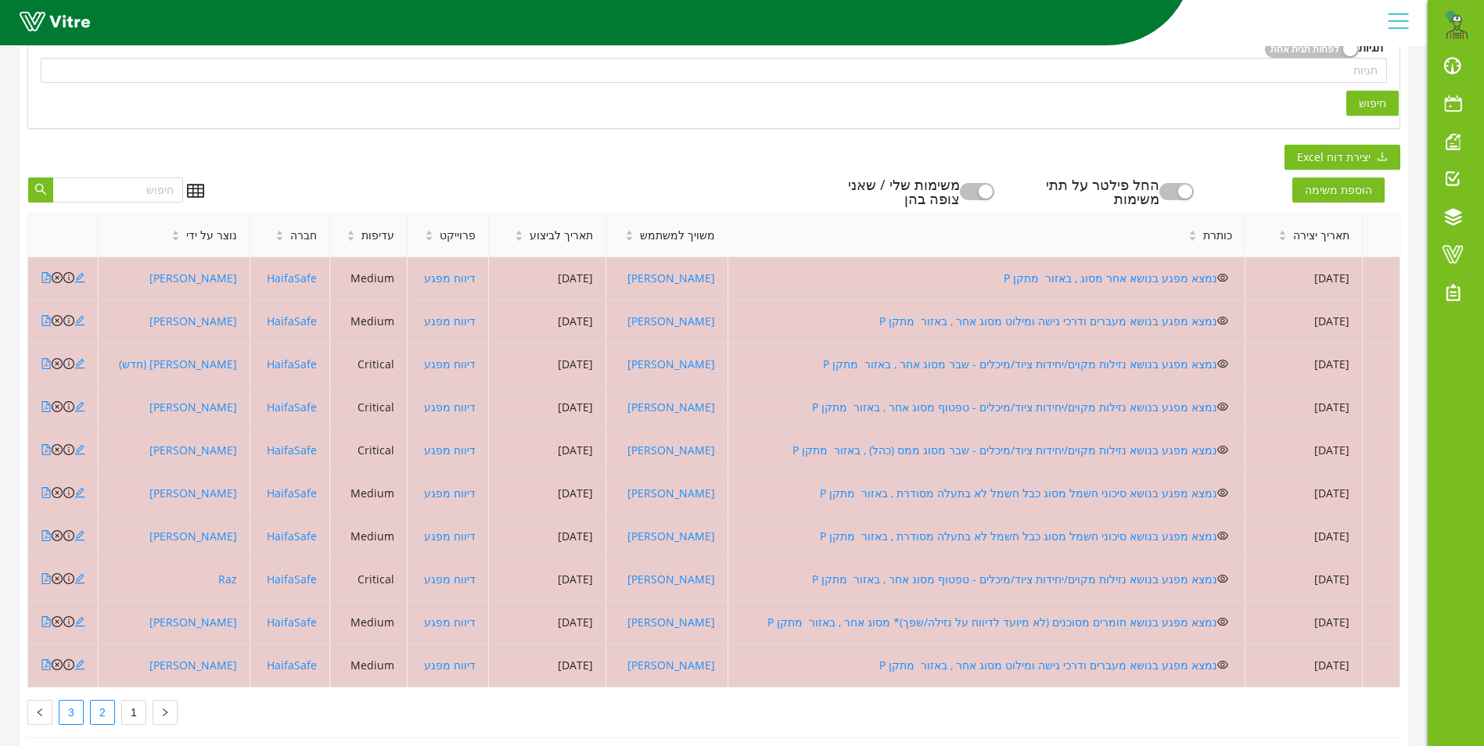
click at [69, 710] on link "3" at bounding box center [70, 712] width 23 height 23
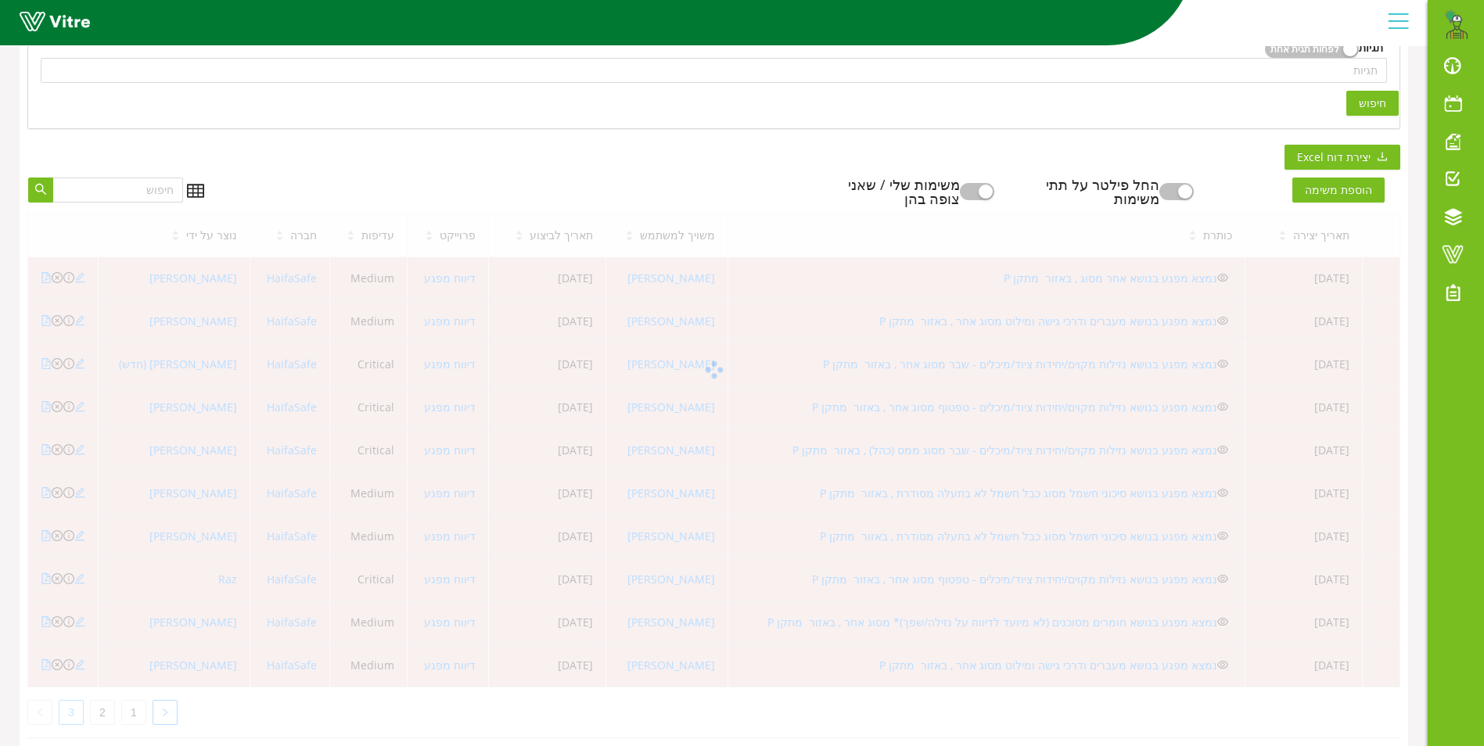
scroll to position [74, 0]
